Goal: Information Seeking & Learning: Learn about a topic

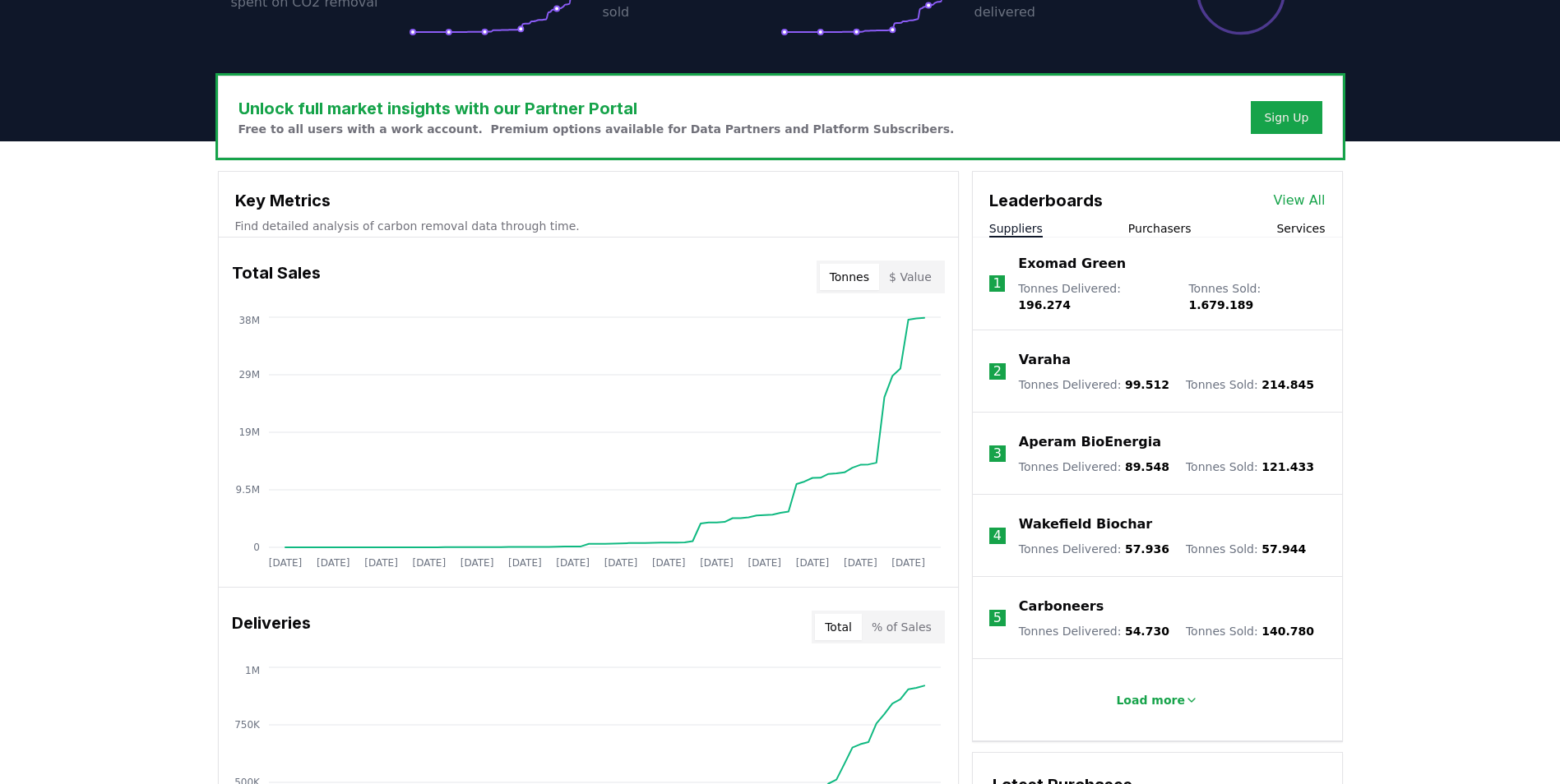
scroll to position [576, 0]
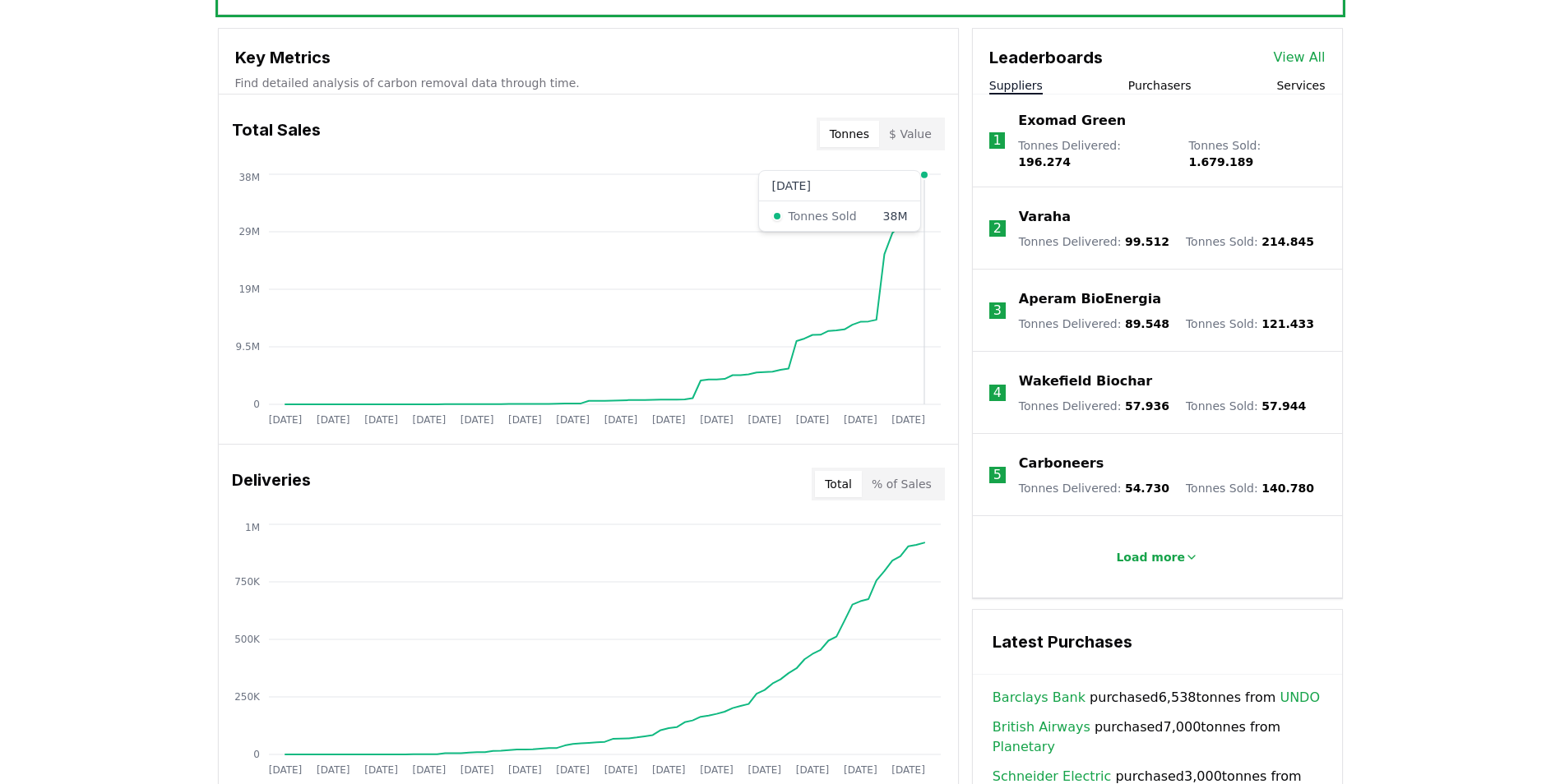
click at [928, 178] on icon "Jan 2019 Jul 2019 Jan 2020 Jul 2020 Jan 2021 Jul 2021 Jan 2022 Jul 2022 Jan 202…" at bounding box center [582, 301] width 726 height 263
click at [1147, 91] on button "Purchasers" at bounding box center [1159, 85] width 63 height 16
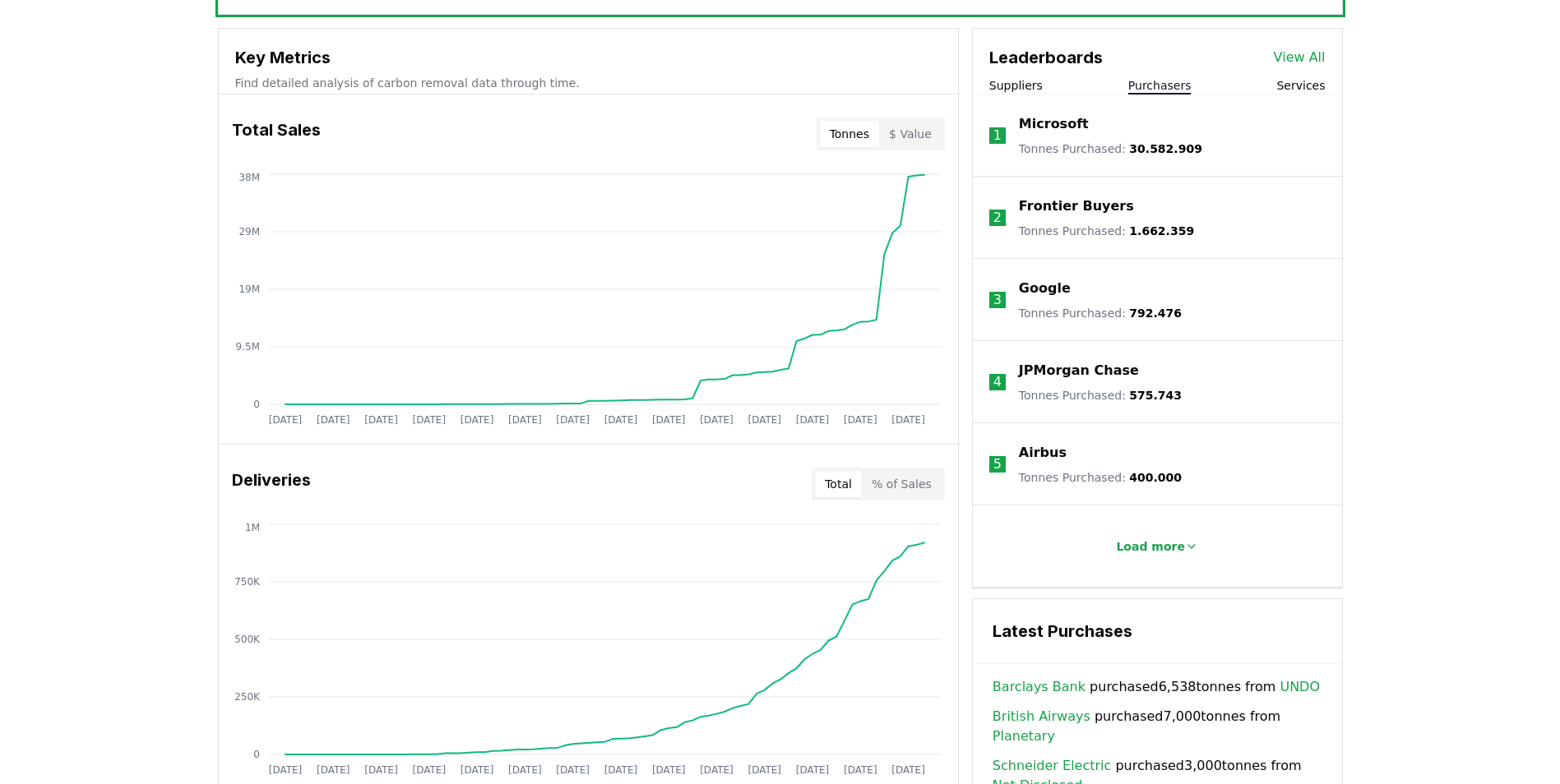
click at [1020, 85] on button "Suppliers" at bounding box center [1015, 85] width 53 height 16
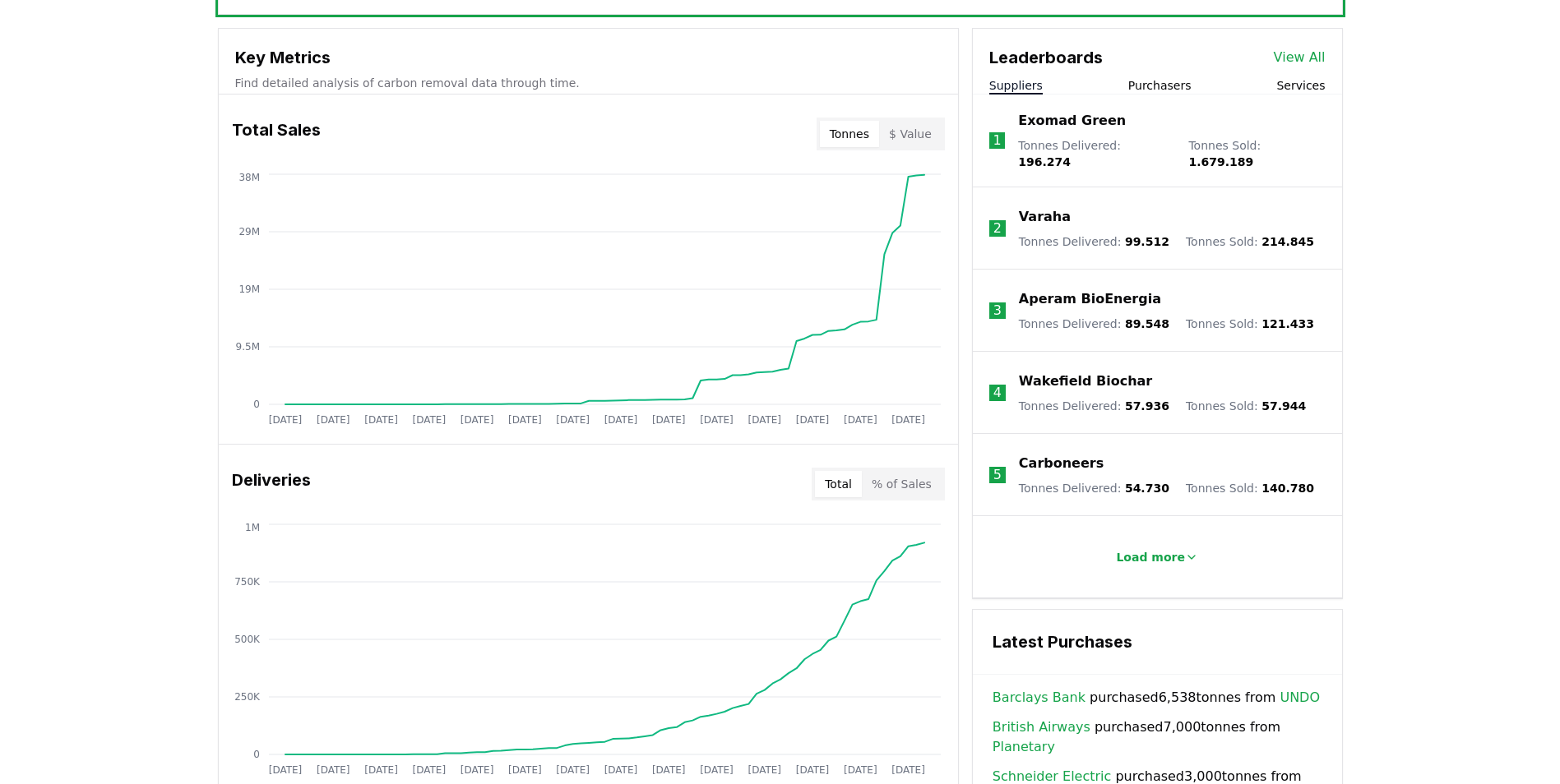
click at [1151, 88] on button "Purchasers" at bounding box center [1159, 85] width 63 height 16
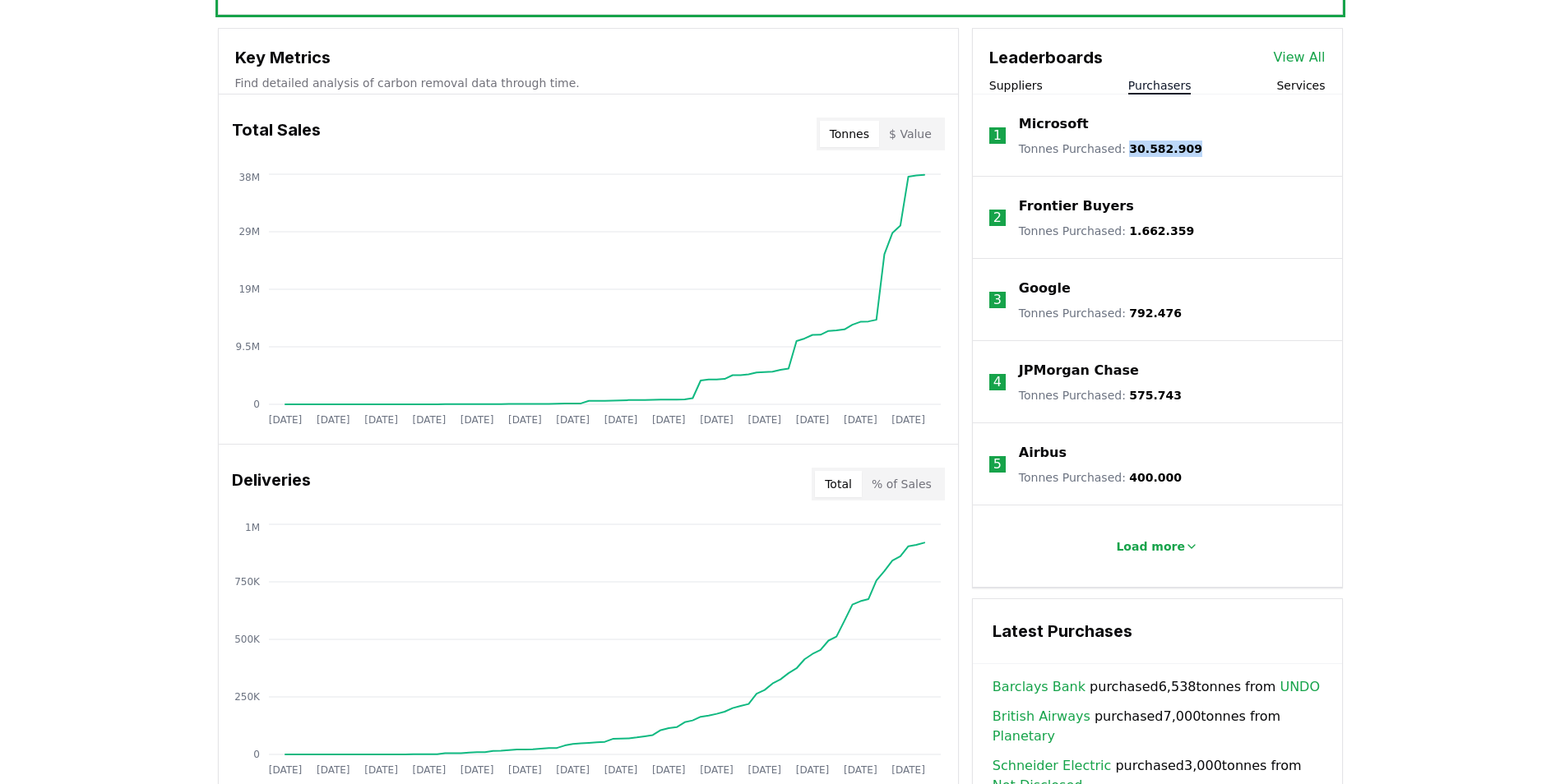
drag, startPoint x: 1187, startPoint y: 146, endPoint x: 1122, endPoint y: 149, distance: 65.1
click at [1122, 149] on li "1 Microsoft Tonnes Purchased : 30.582.909" at bounding box center [1157, 136] width 369 height 82
click at [1129, 149] on span "30.582.909" at bounding box center [1164, 149] width 73 height 14
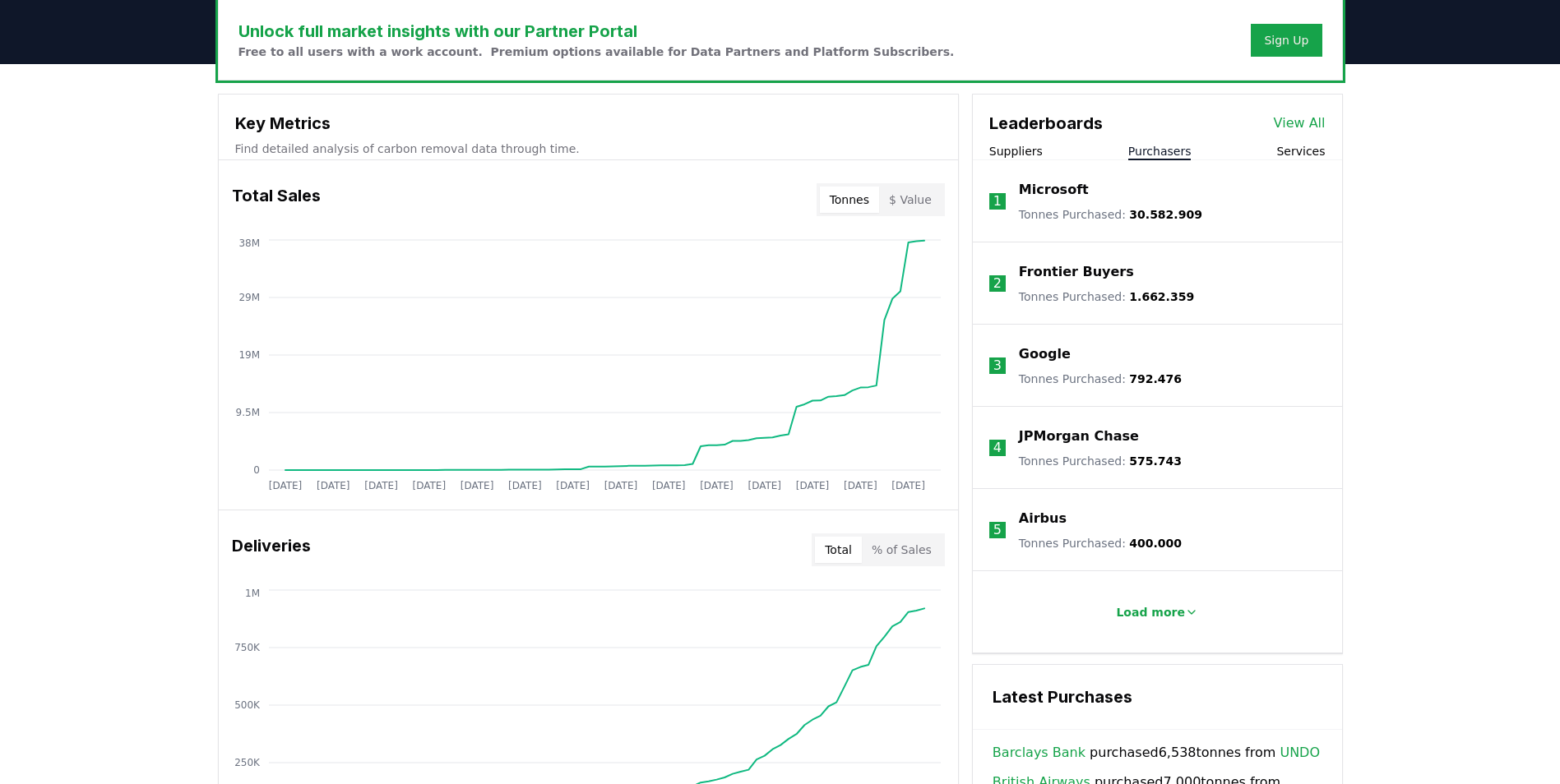
scroll to position [493, 0]
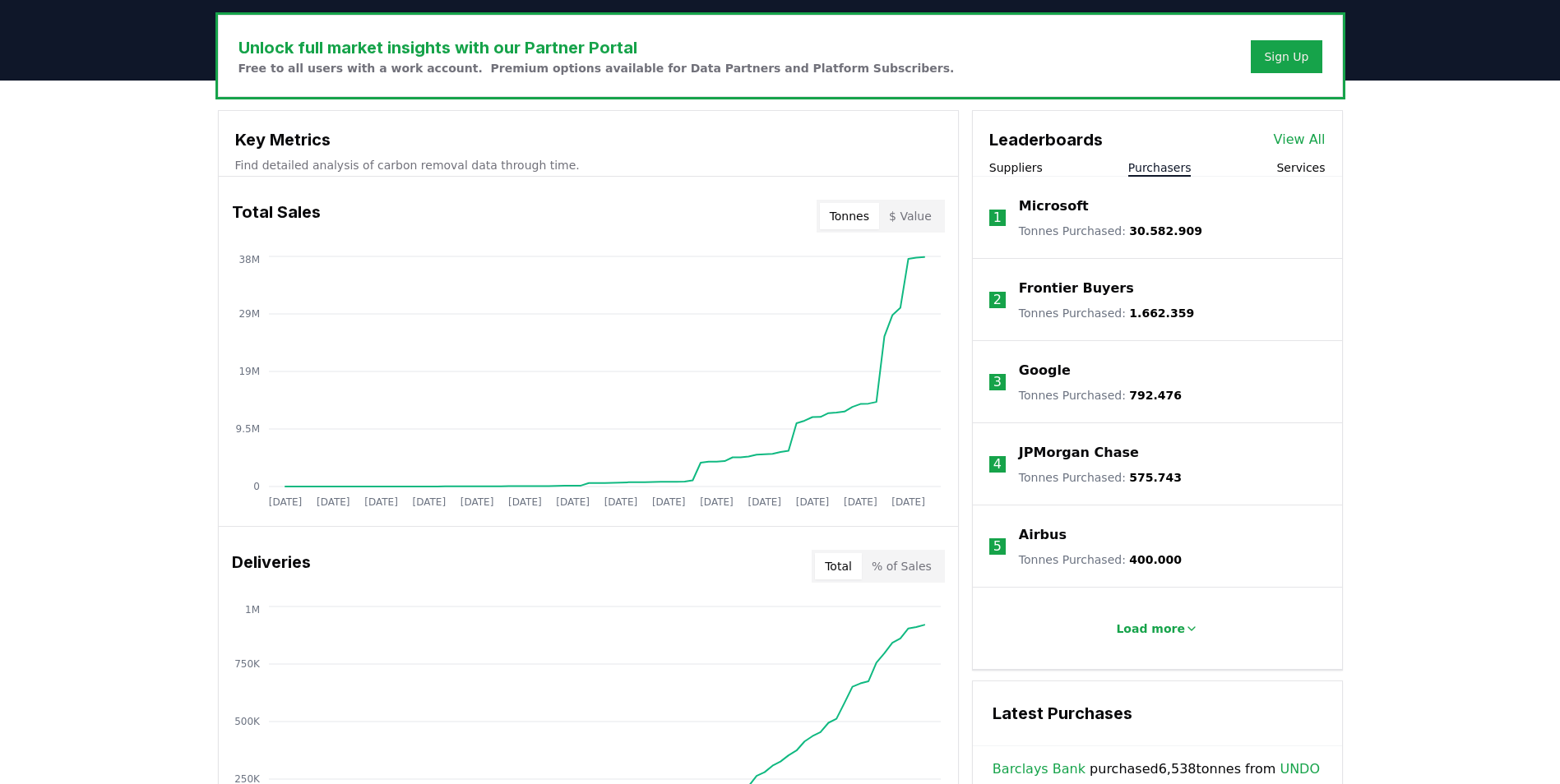
click at [929, 221] on button "$ Value" at bounding box center [910, 215] width 62 height 26
drag, startPoint x: 1185, startPoint y: 235, endPoint x: 1120, endPoint y: 242, distance: 65.4
click at [1120, 242] on li "1 Microsoft Tonnes Purchased : 30.582.909" at bounding box center [1157, 217] width 369 height 82
click at [1179, 297] on li "2 Frontier Buyers Tonnes Purchased : 1.662.359" at bounding box center [1157, 299] width 369 height 82
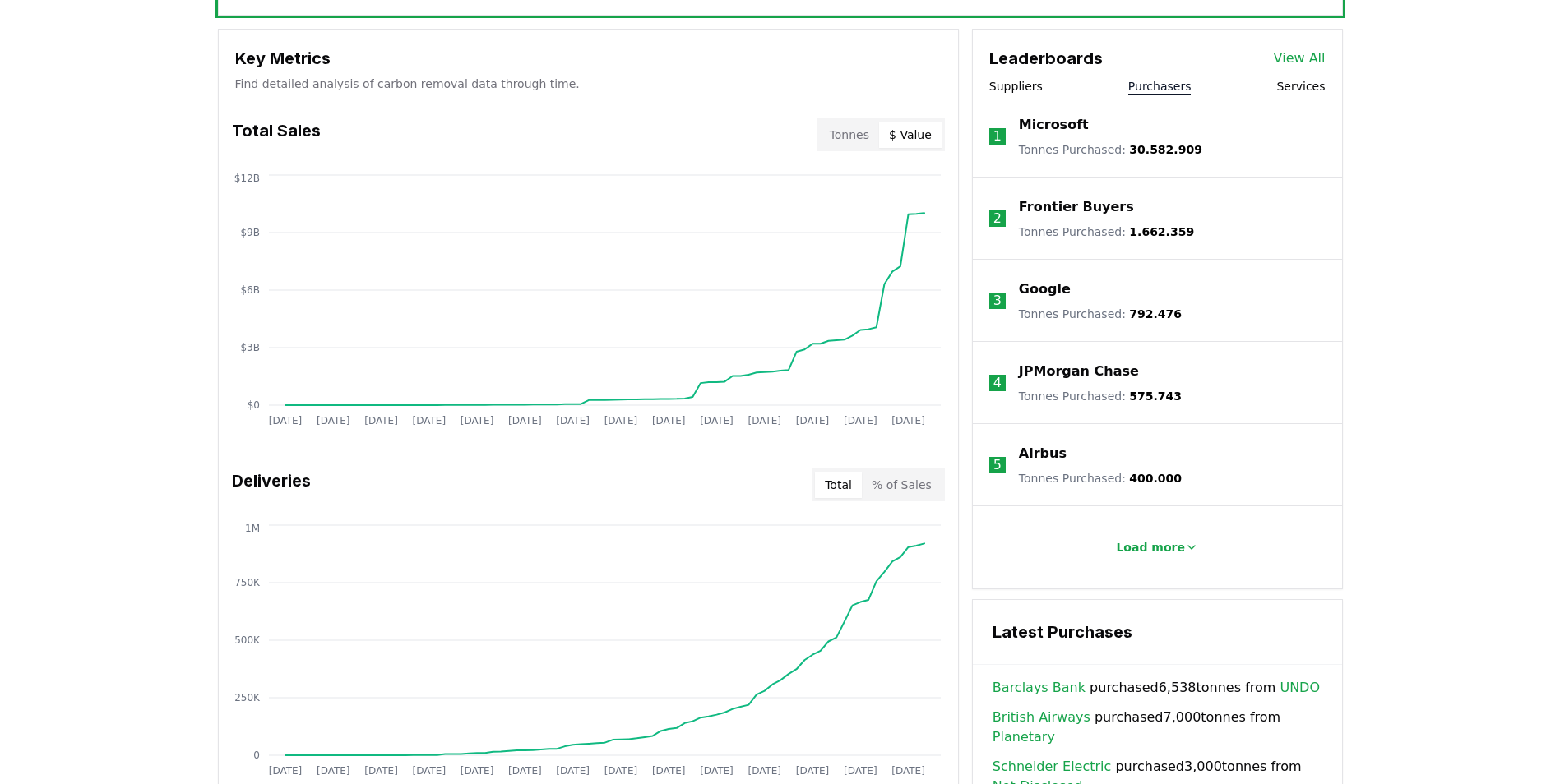
scroll to position [576, 0]
click at [1299, 61] on link "View All" at bounding box center [1299, 57] width 51 height 19
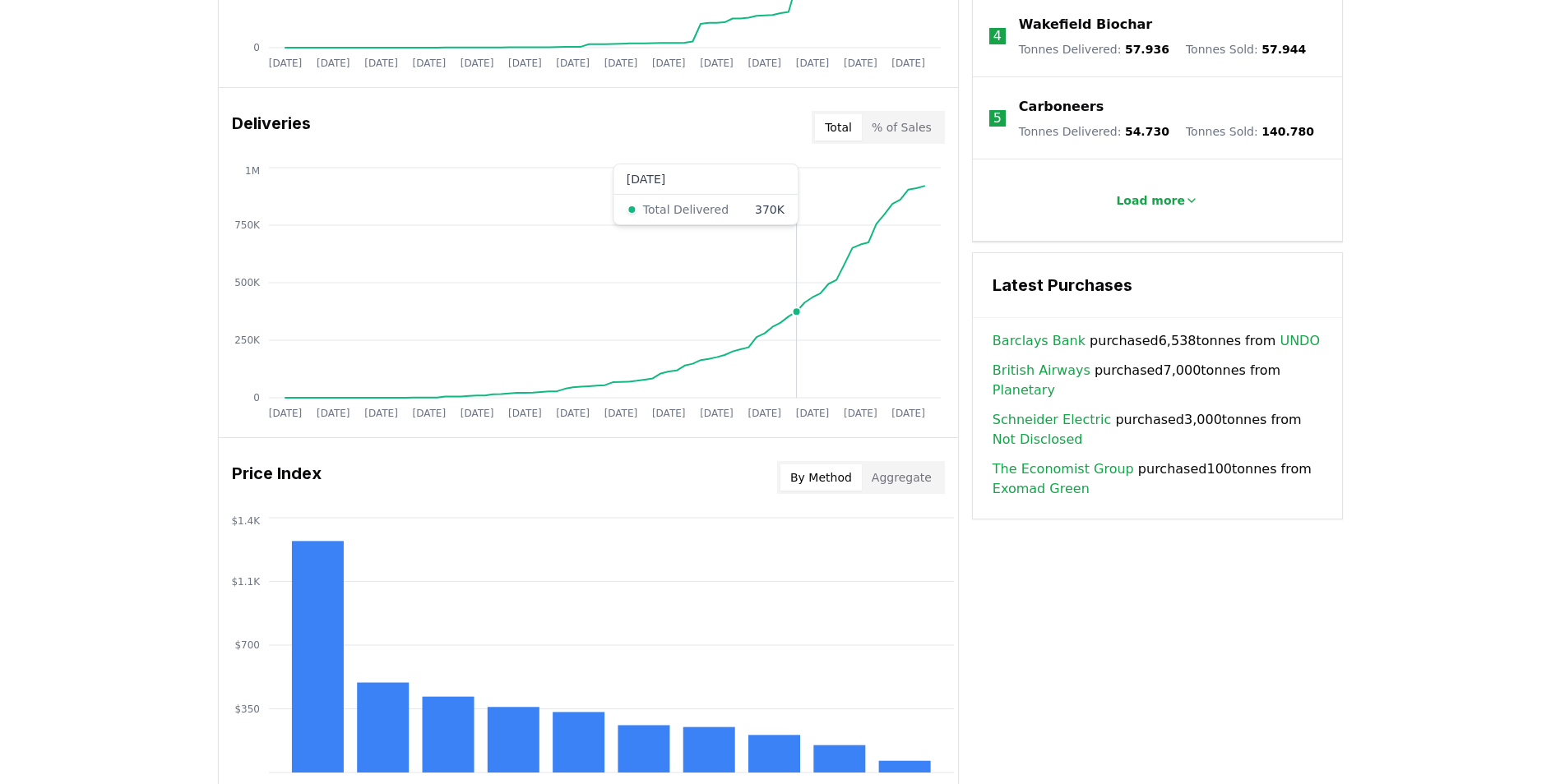
scroll to position [822, 0]
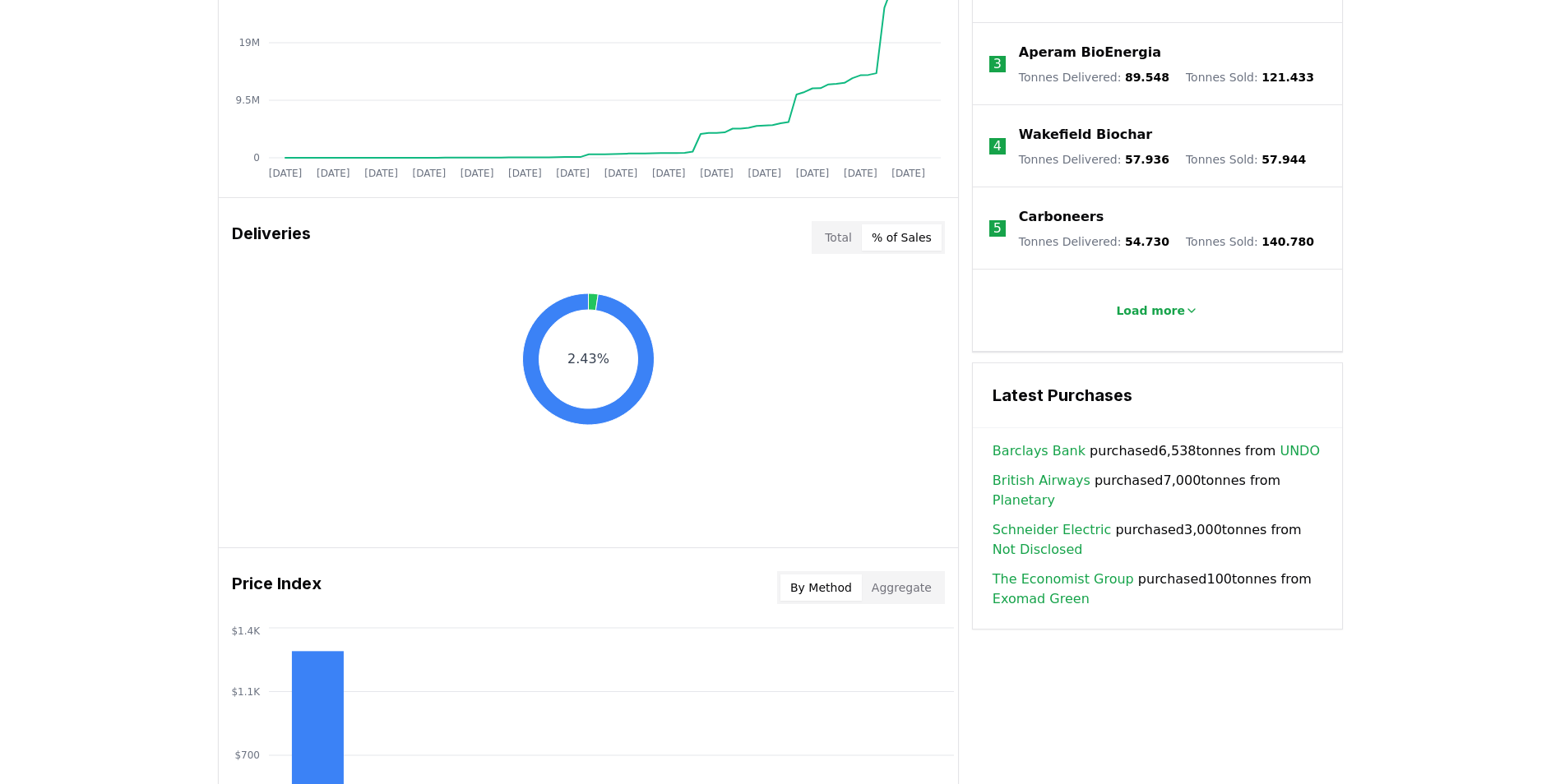
click at [896, 236] on button "% of Sales" at bounding box center [902, 237] width 80 height 26
click at [831, 243] on button "Total" at bounding box center [838, 237] width 47 height 26
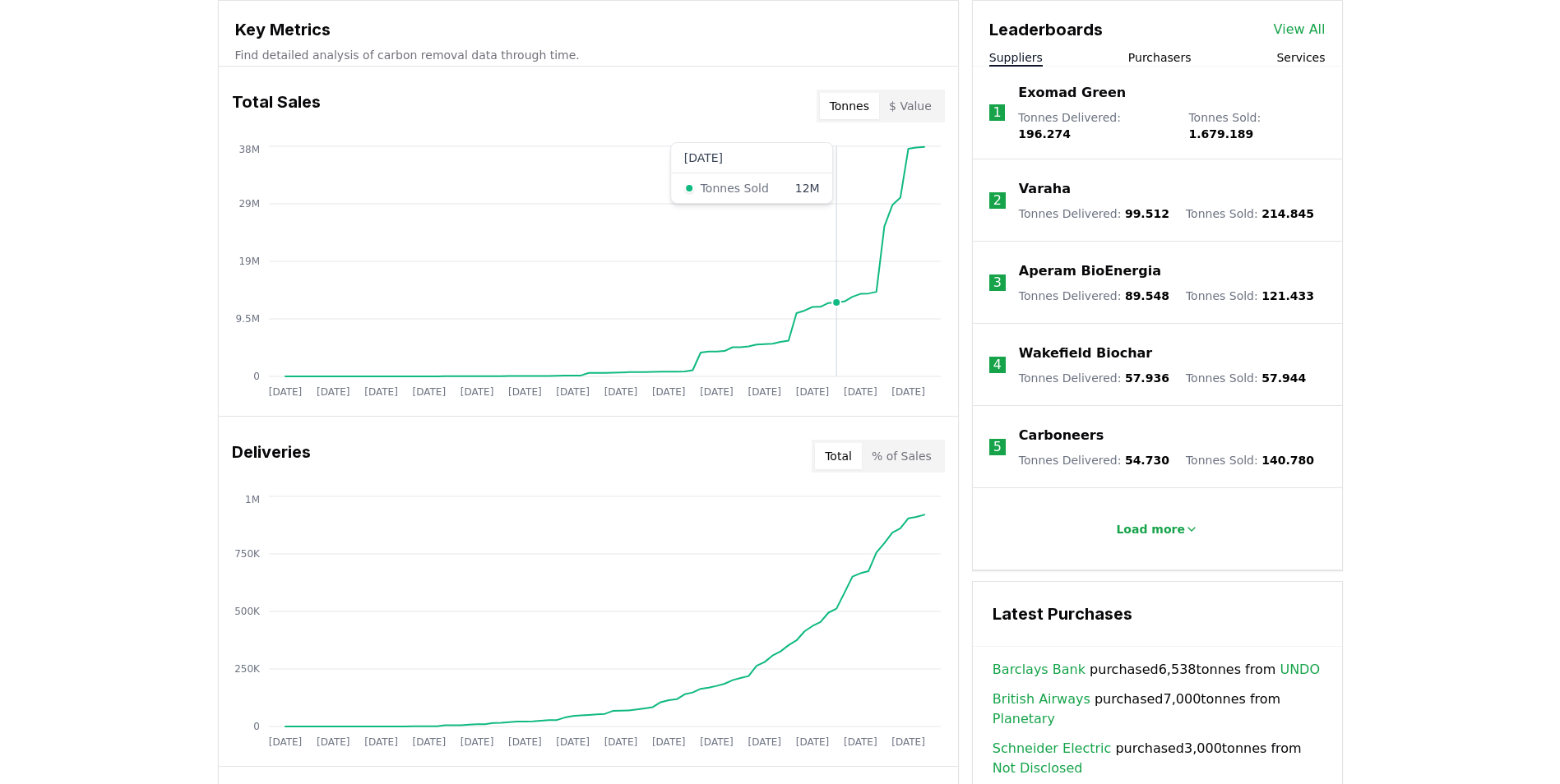
scroll to position [576, 0]
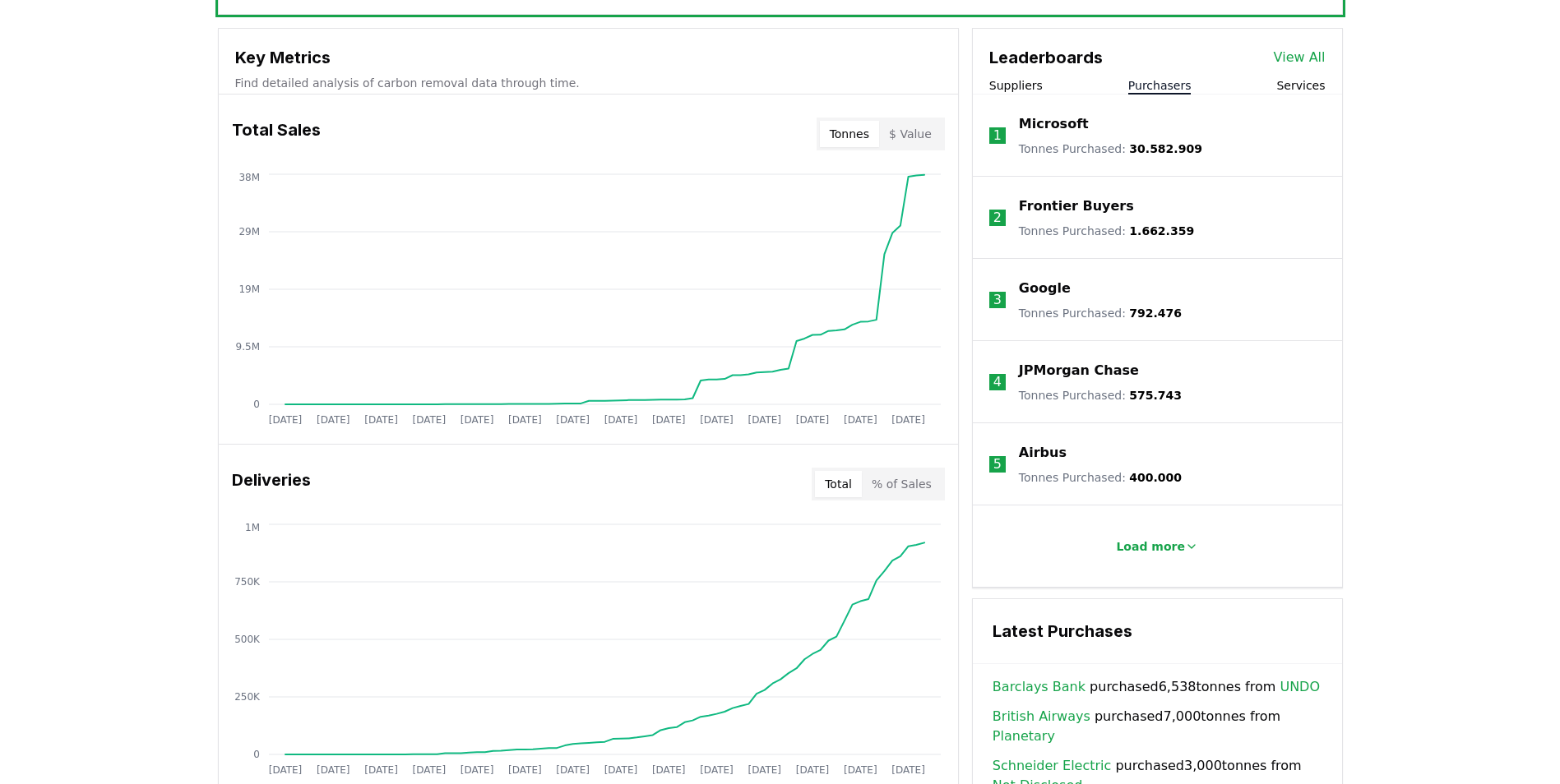
click at [1155, 84] on button "Purchasers" at bounding box center [1159, 85] width 63 height 16
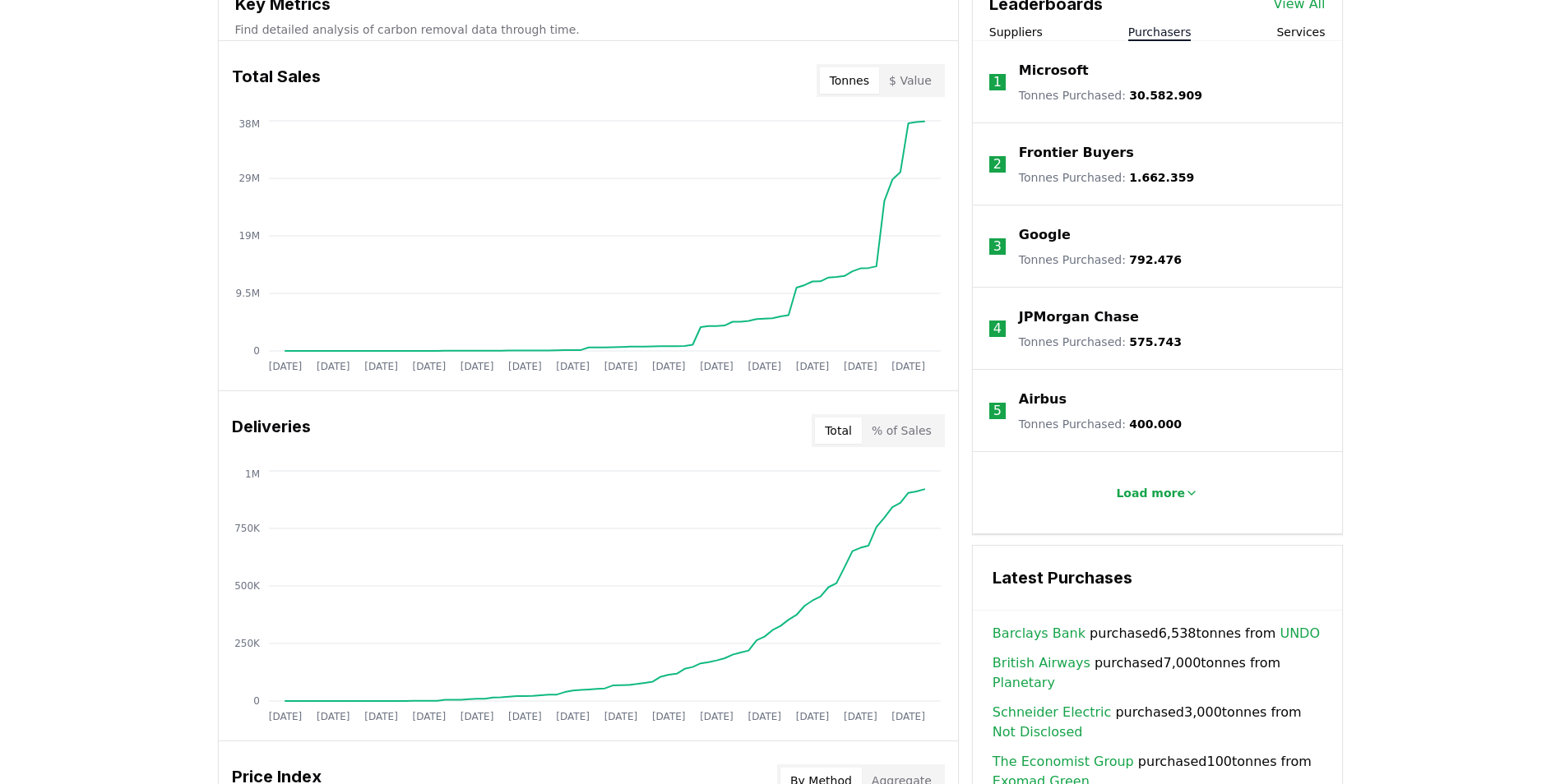
scroll to position [657, 0]
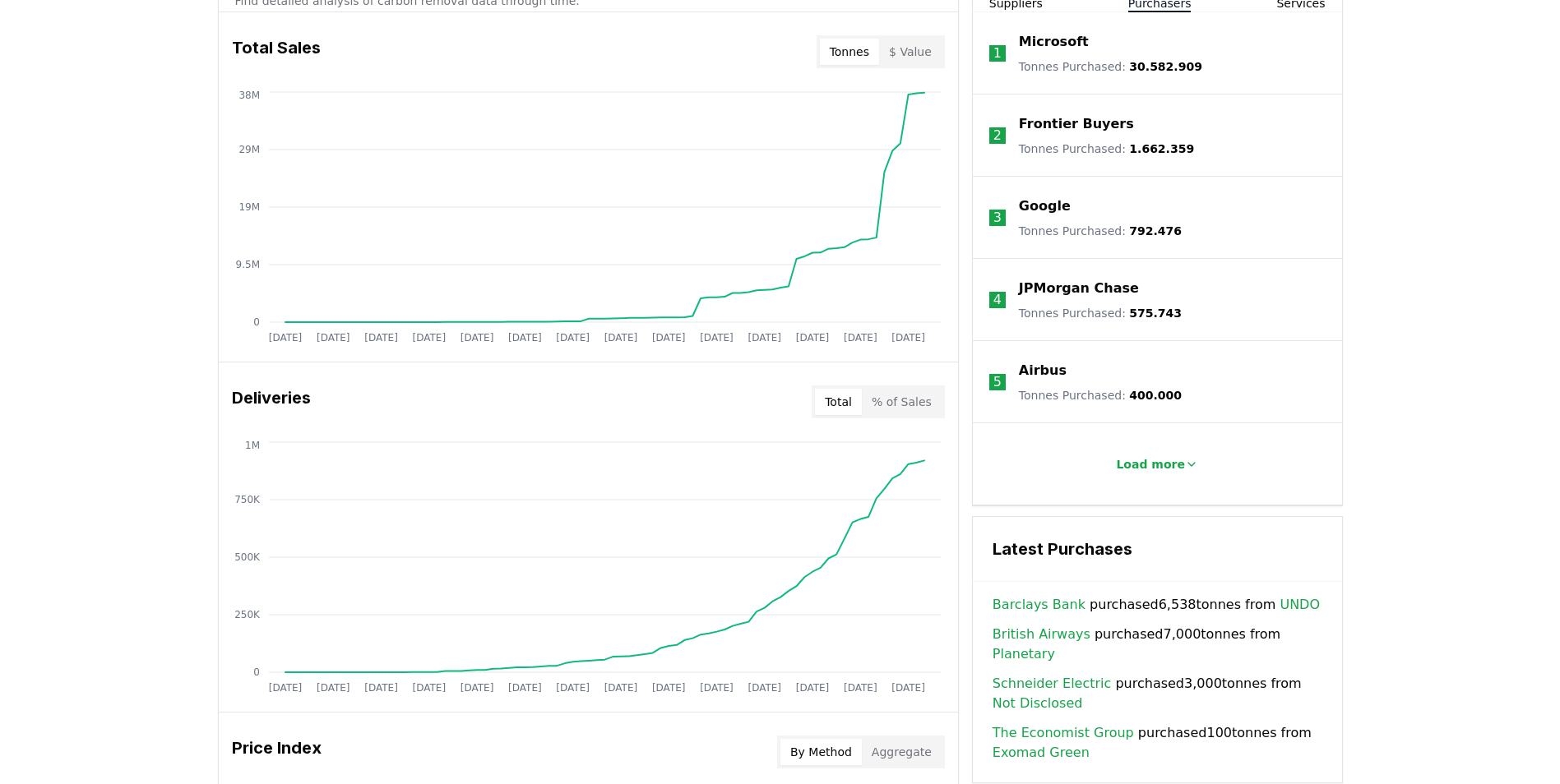
click at [1090, 121] on p "Frontier Buyers" at bounding box center [1076, 124] width 115 height 19
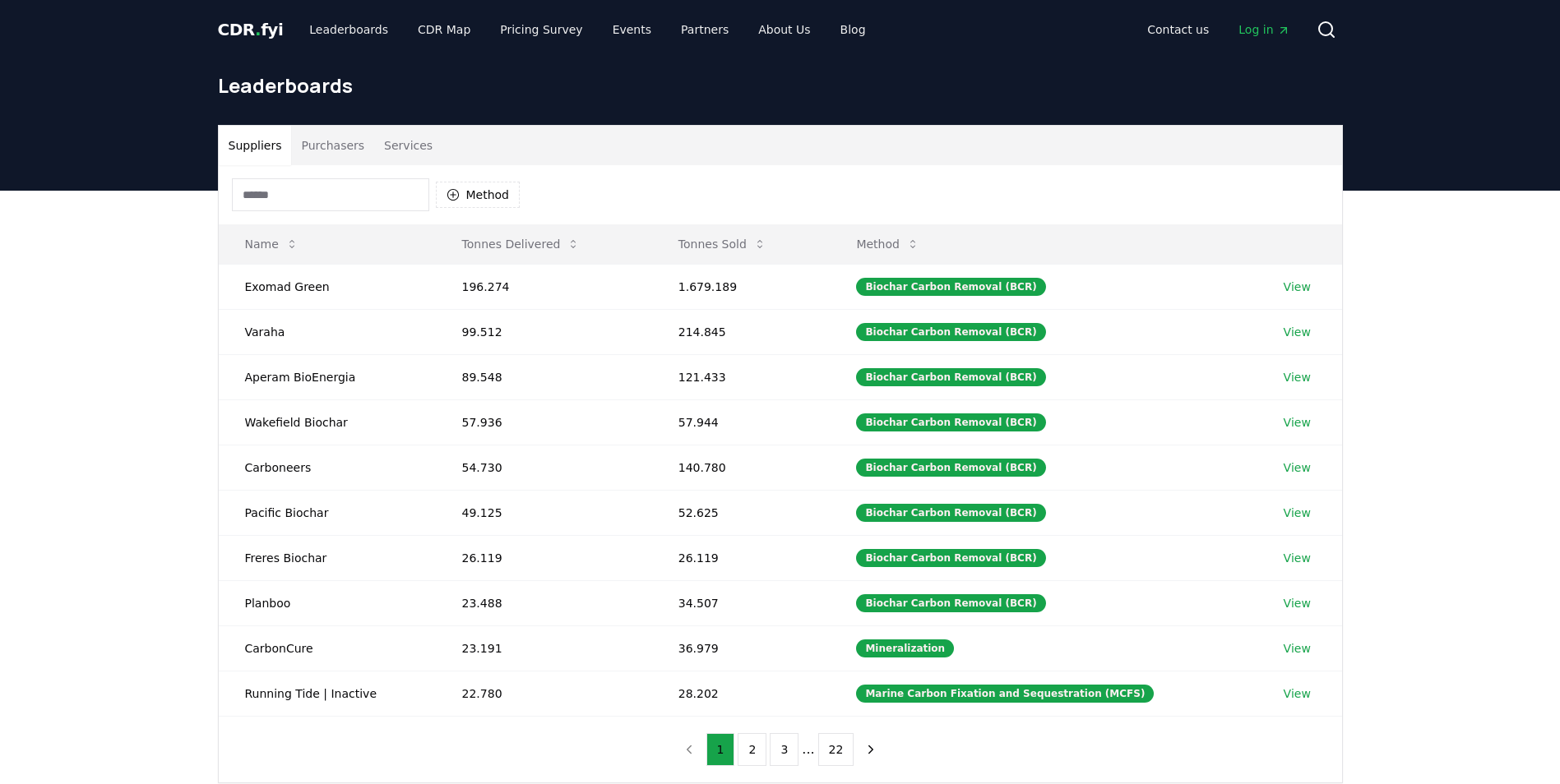
click at [325, 143] on button "Purchasers" at bounding box center [333, 145] width 83 height 40
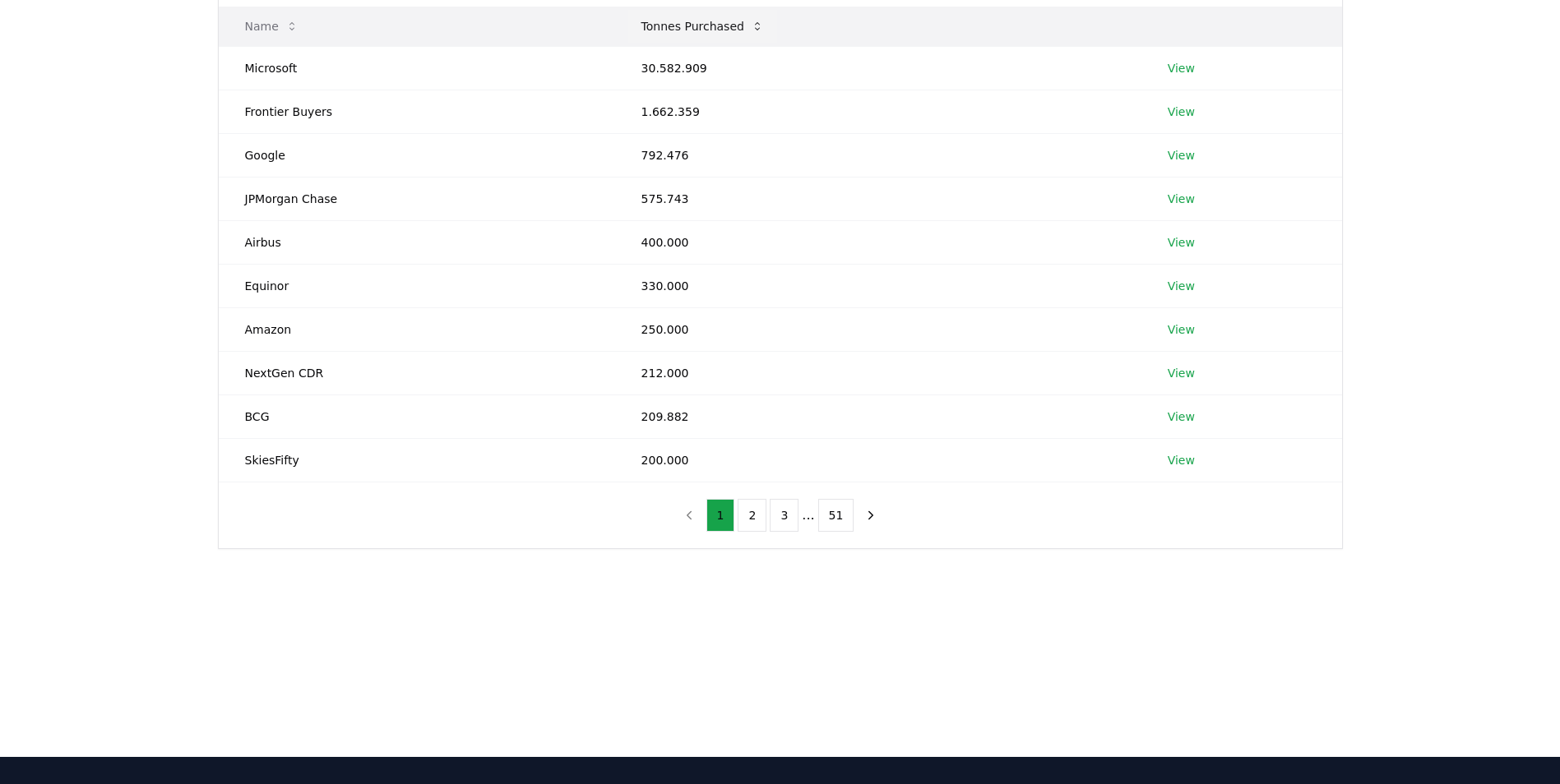
scroll to position [246, 0]
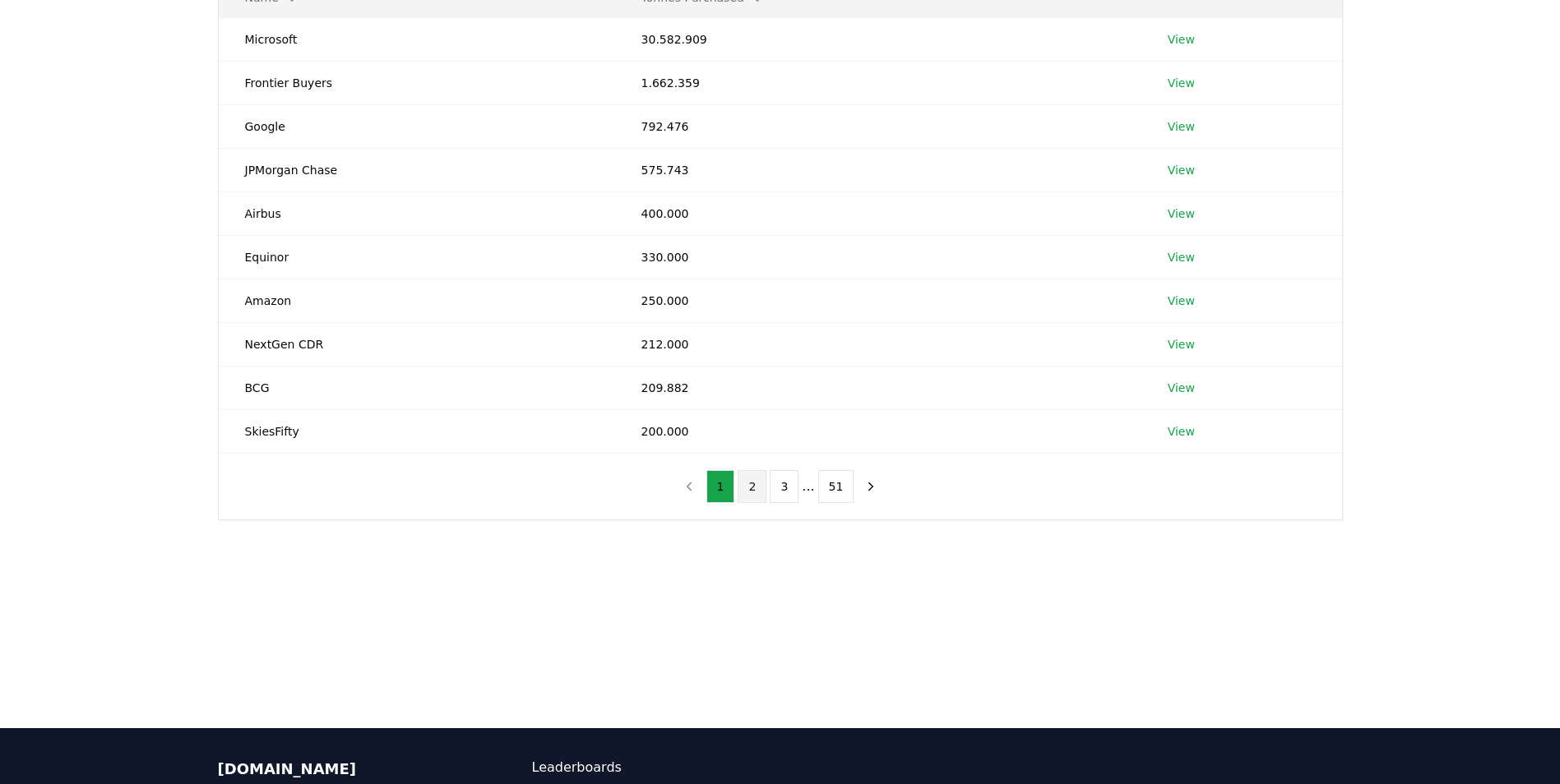
click at [751, 479] on button "2" at bounding box center [752, 486] width 29 height 33
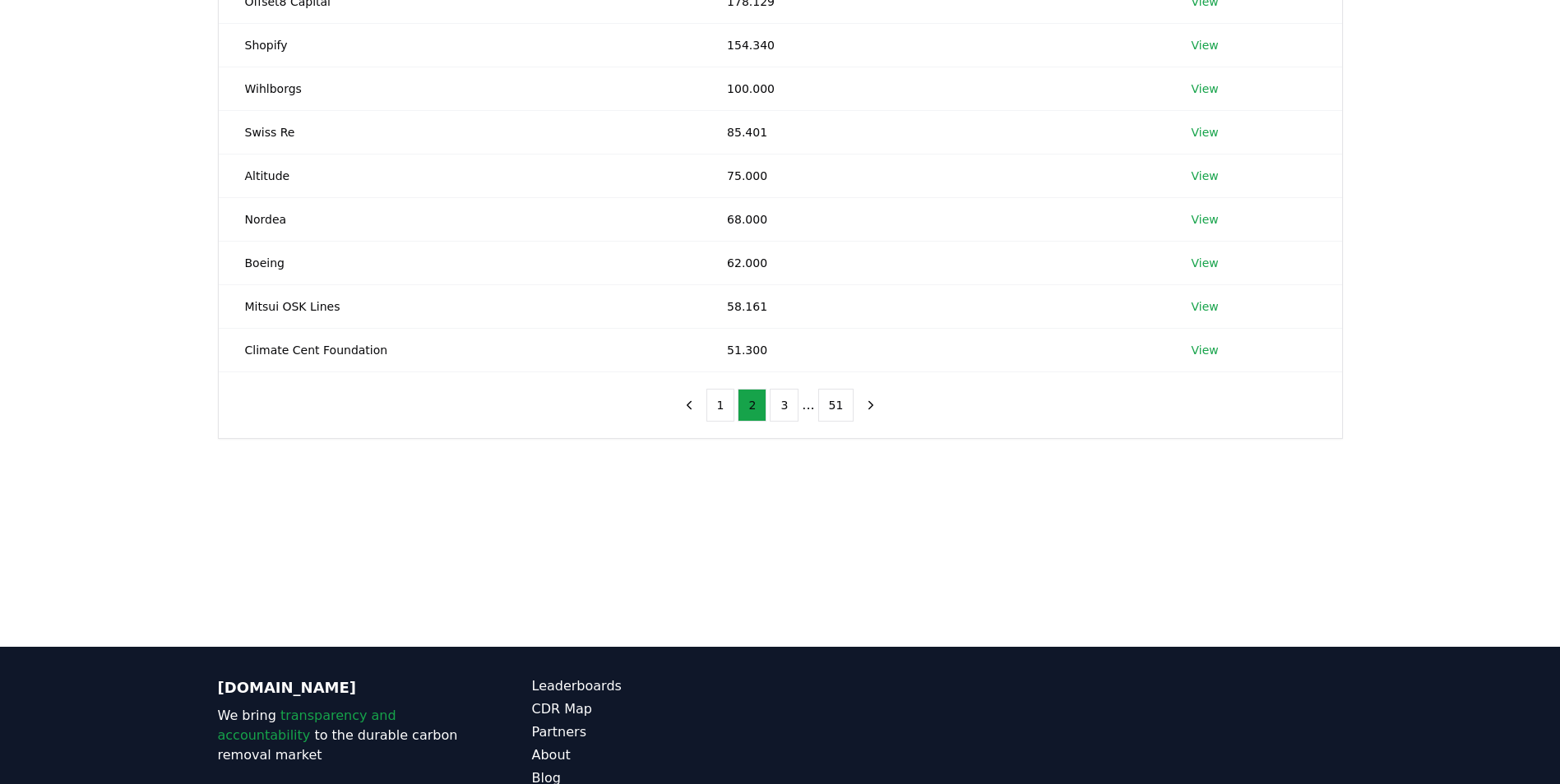
scroll to position [329, 0]
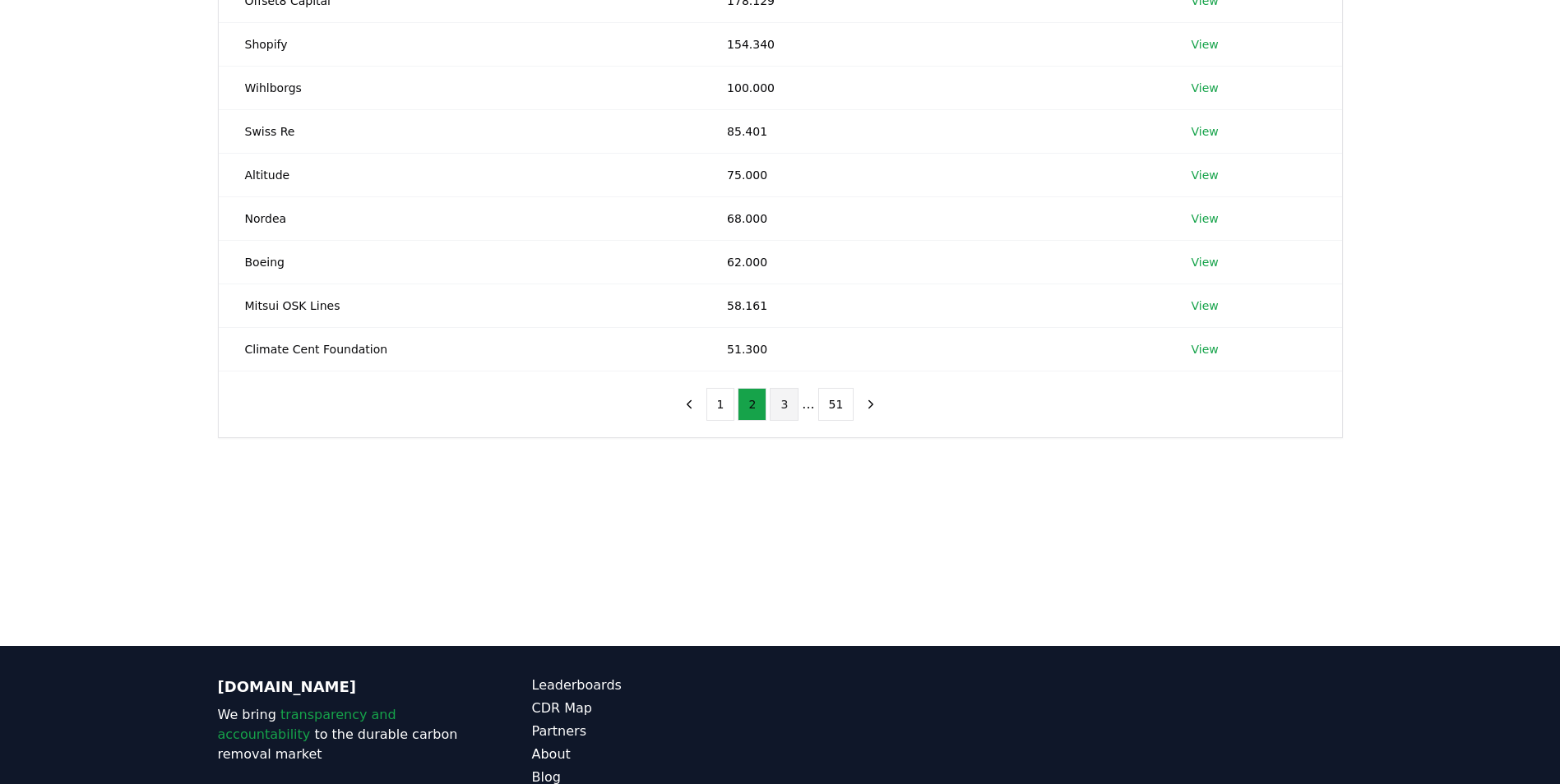
click at [793, 401] on button "3" at bounding box center [784, 404] width 29 height 33
click at [711, 397] on button "1" at bounding box center [704, 404] width 29 height 33
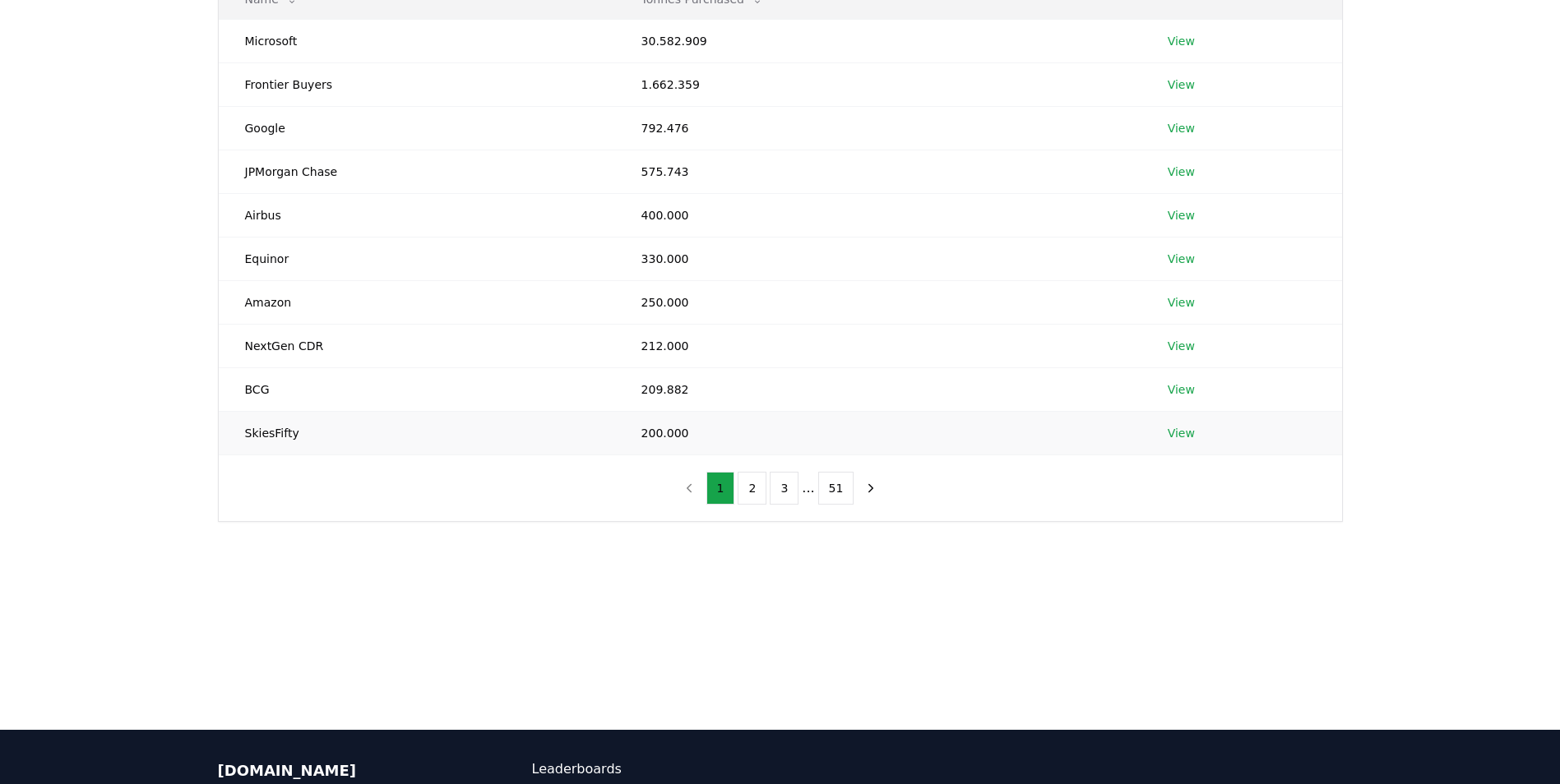
scroll to position [165, 0]
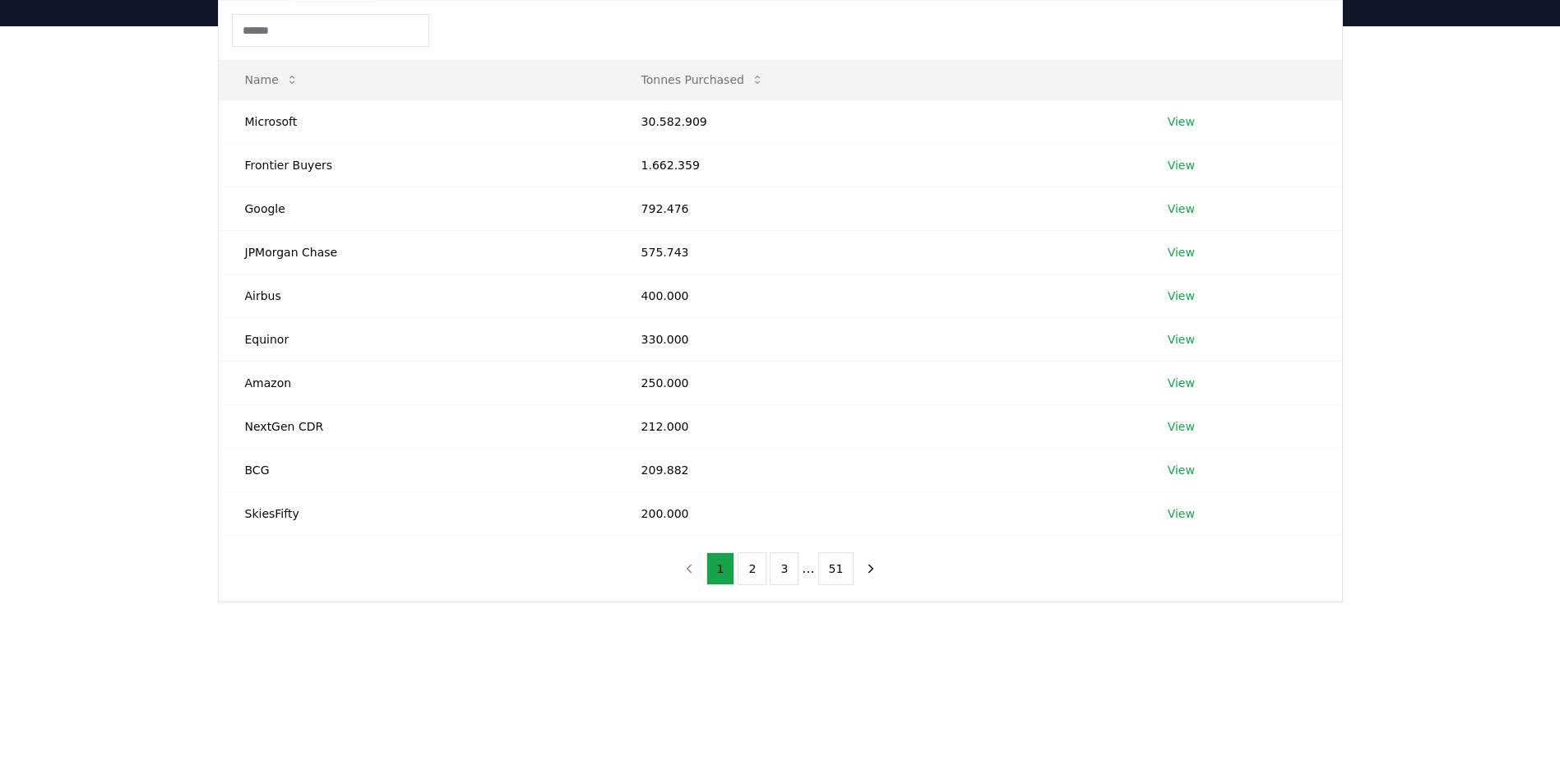
click at [112, 313] on div "Suppliers Purchasers Services Name Tonnes Purchased Microsoft 30.582.909 View F…" at bounding box center [780, 347] width 1560 height 642
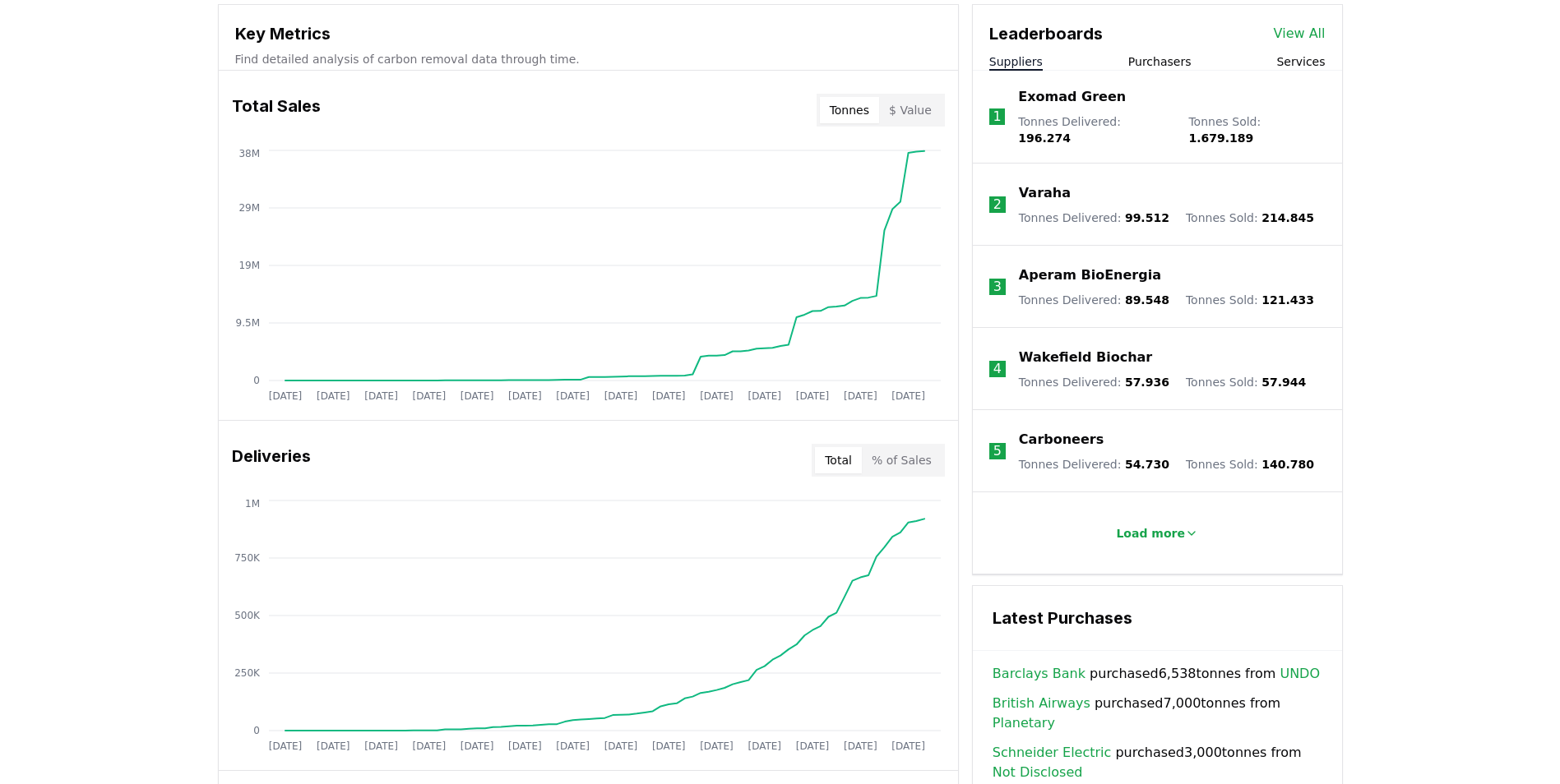
scroll to position [493, 0]
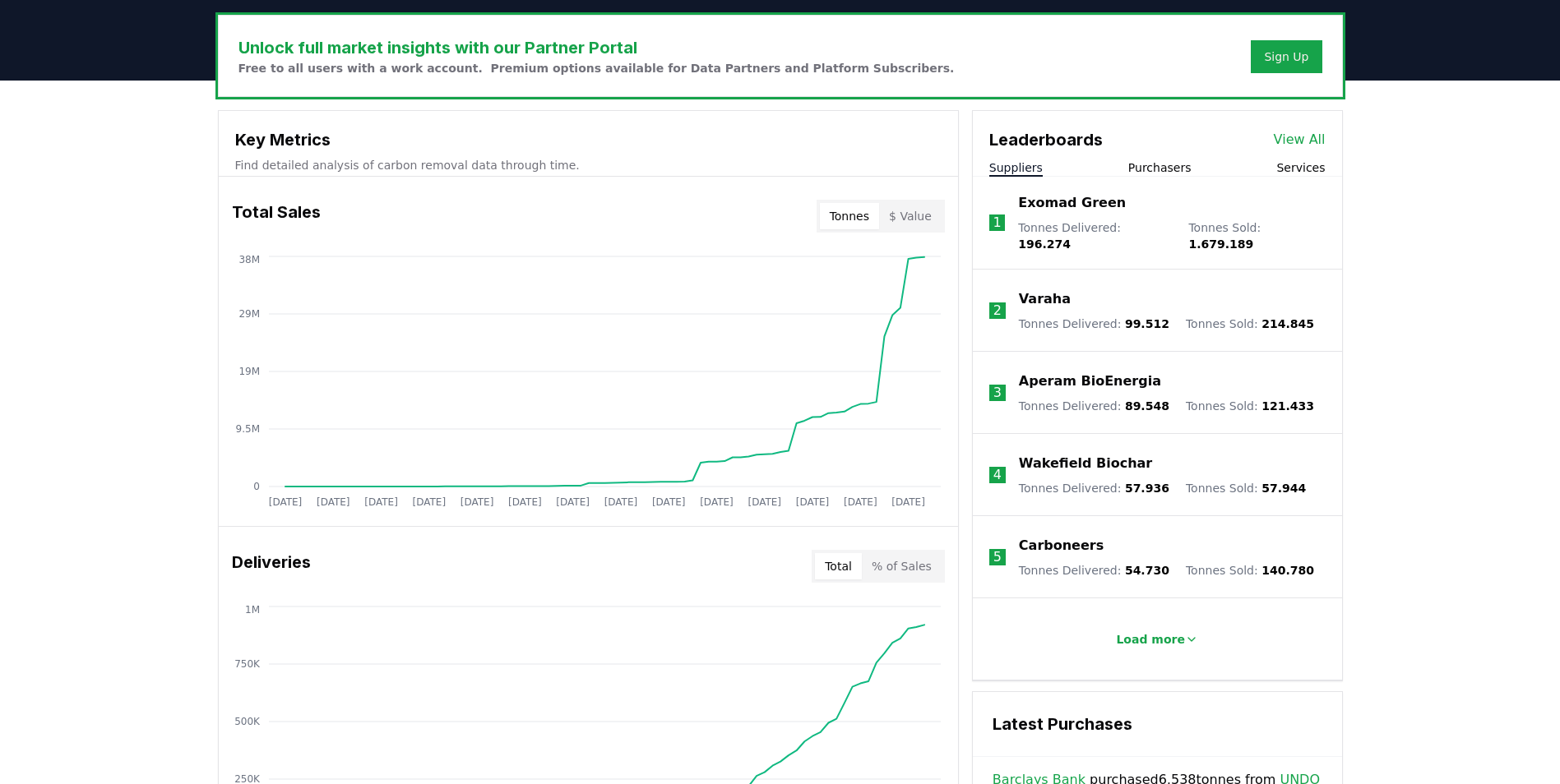
click at [1150, 166] on button "Purchasers" at bounding box center [1159, 168] width 63 height 16
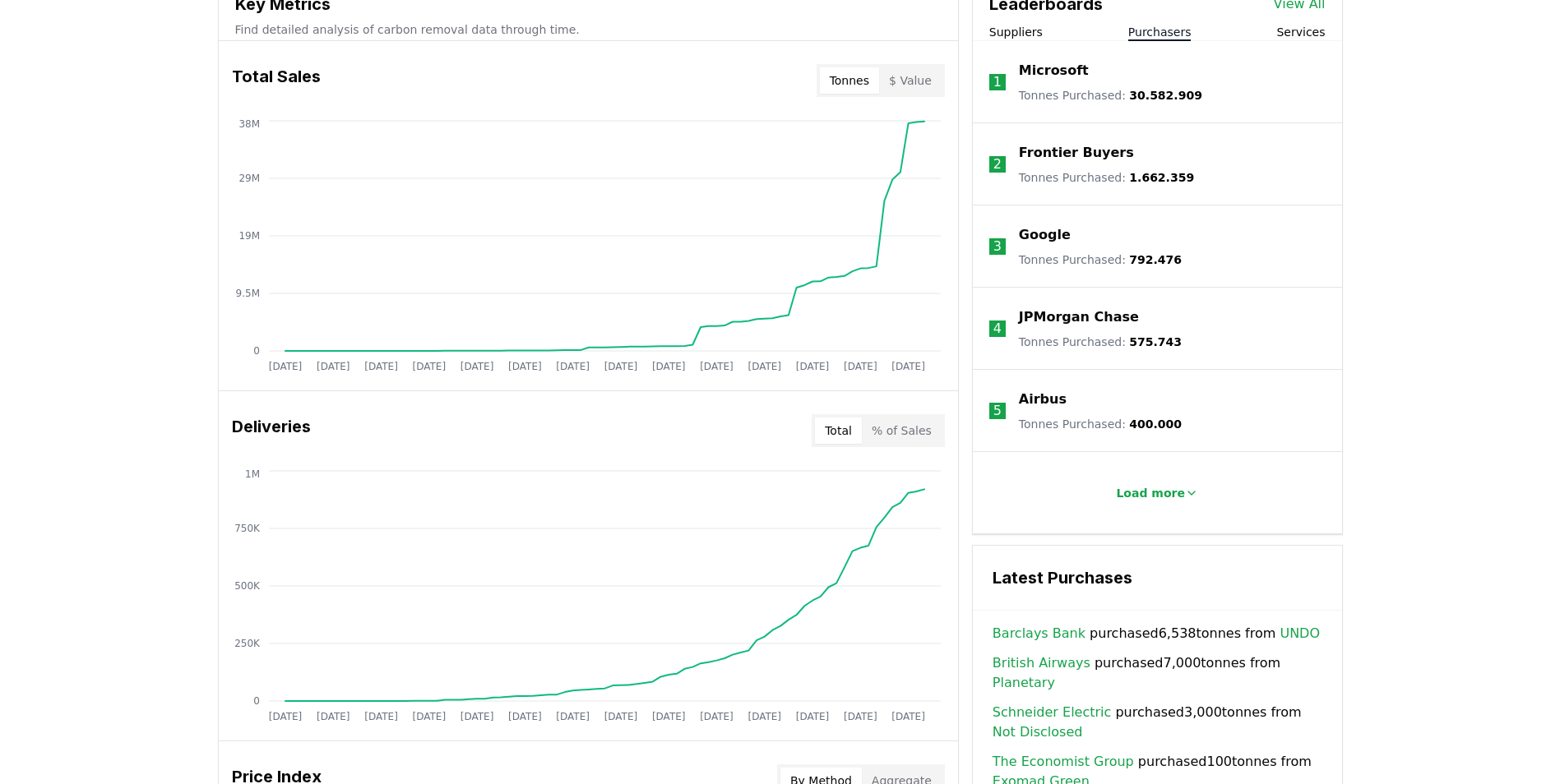
scroll to position [657, 0]
